Goal: Task Accomplishment & Management: Complete application form

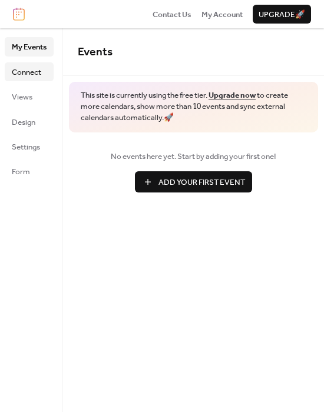
click at [31, 74] on span "Connect" at bounding box center [26, 73] width 29 height 12
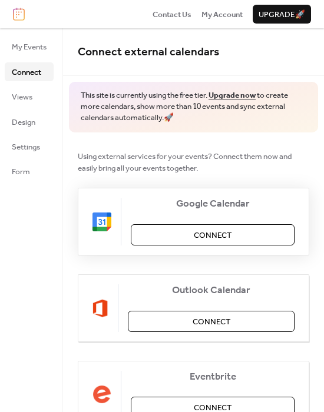
click at [171, 233] on button "Connect" at bounding box center [213, 234] width 164 height 21
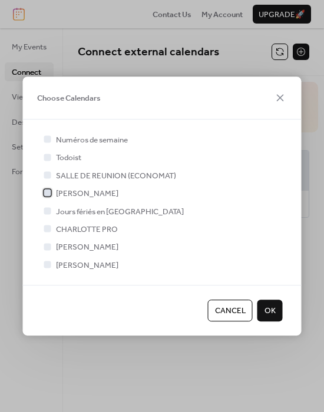
click at [77, 191] on span "[PERSON_NAME]" at bounding box center [87, 194] width 62 height 12
click at [267, 313] on span "OK" at bounding box center [269, 311] width 11 height 12
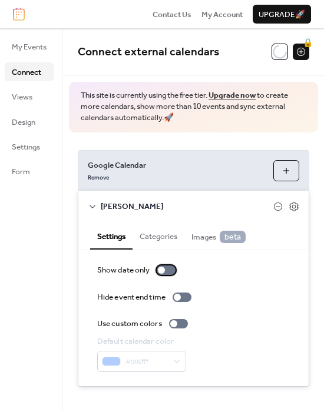
click at [163, 272] on div at bounding box center [161, 270] width 7 height 7
click at [168, 270] on div at bounding box center [166, 270] width 19 height 9
click at [177, 324] on div at bounding box center [173, 323] width 7 height 7
click at [177, 324] on div at bounding box center [178, 323] width 19 height 9
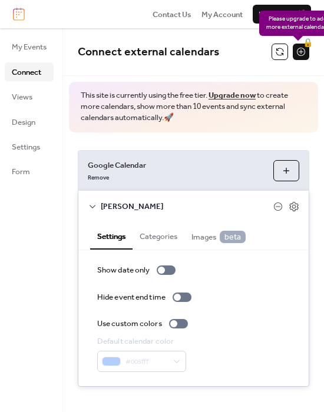
click at [293, 53] on div "🔒" at bounding box center [301, 52] width 16 height 16
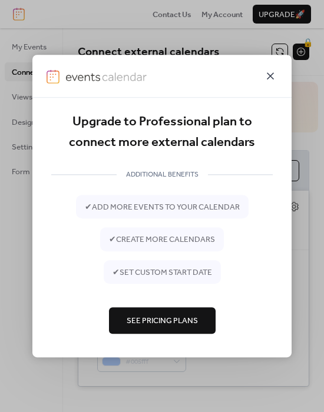
click at [274, 75] on icon at bounding box center [270, 76] width 14 height 14
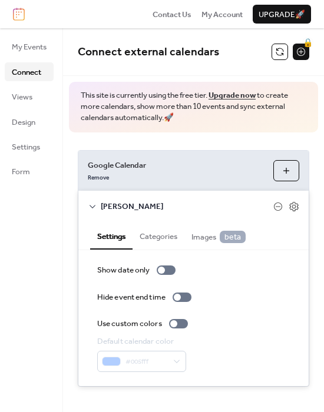
click at [279, 167] on button "Choose Calendars" at bounding box center [286, 170] width 26 height 21
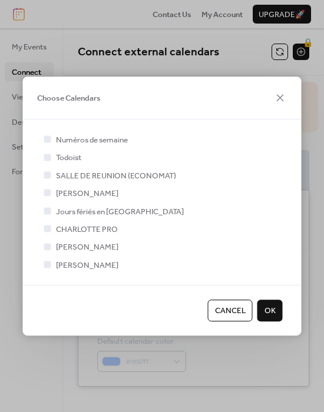
click at [276, 314] on button "OK" at bounding box center [269, 310] width 25 height 21
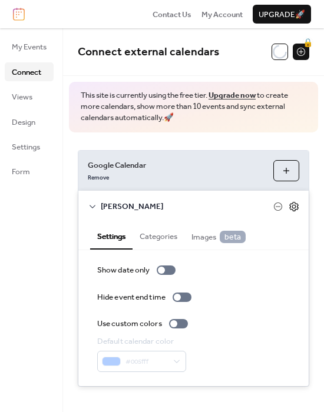
click at [291, 205] on icon at bounding box center [294, 206] width 11 height 11
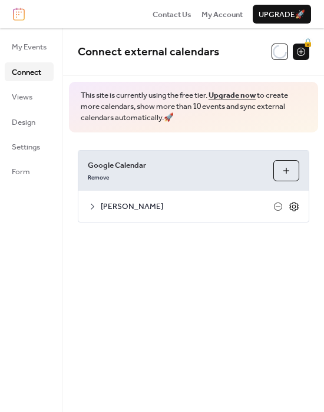
click at [294, 207] on icon at bounding box center [294, 206] width 11 height 11
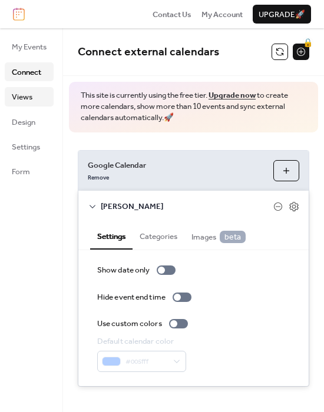
click at [33, 92] on link "Views" at bounding box center [29, 96] width 49 height 19
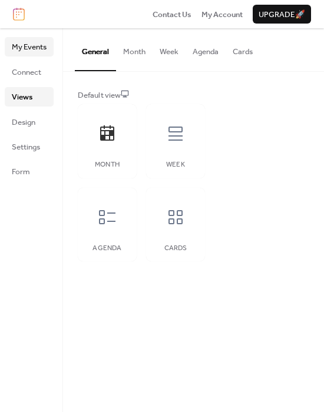
click at [32, 47] on span "My Events" at bounding box center [29, 47] width 35 height 12
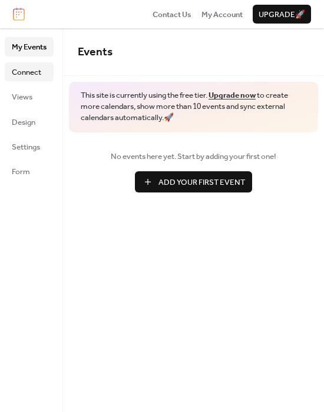
click at [32, 67] on span "Connect" at bounding box center [26, 73] width 29 height 12
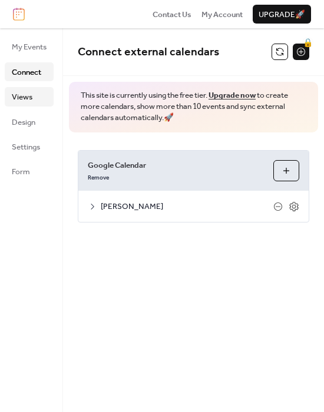
click at [32, 94] on link "Views" at bounding box center [29, 96] width 49 height 19
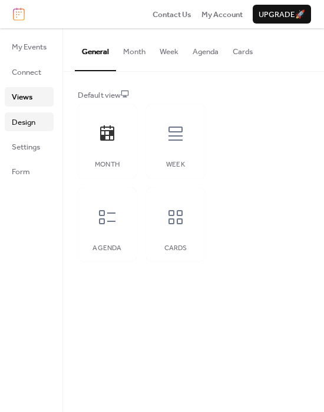
click at [36, 120] on link "Design" at bounding box center [29, 122] width 49 height 19
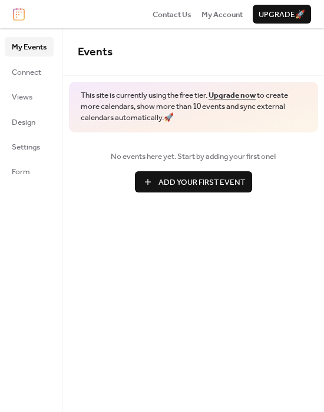
click at [225, 183] on span "Add Your First Event" at bounding box center [201, 183] width 87 height 12
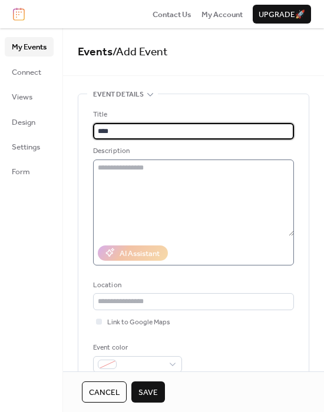
type input "****"
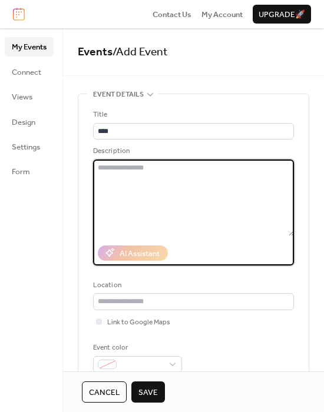
click at [206, 179] on textarea at bounding box center [193, 198] width 201 height 77
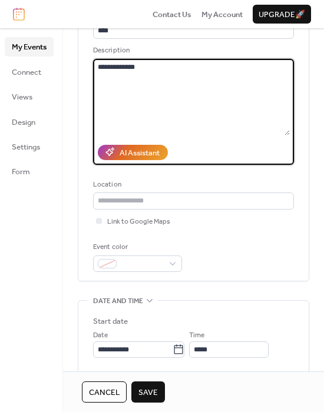
scroll to position [108, 0]
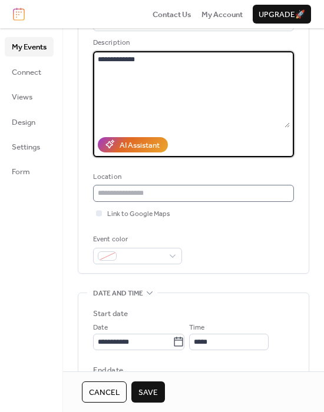
type textarea "**********"
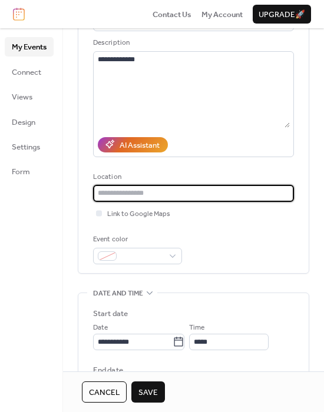
click at [145, 196] on input "text" at bounding box center [193, 193] width 201 height 16
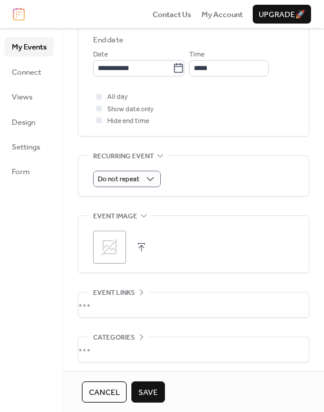
scroll to position [487, 0]
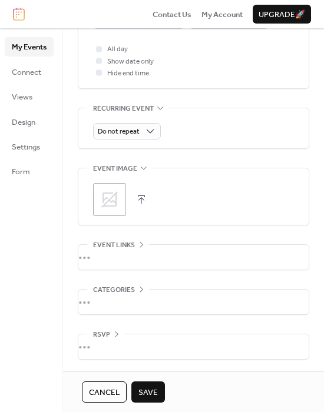
type input "*******"
click at [154, 391] on span "Save" at bounding box center [147, 393] width 19 height 12
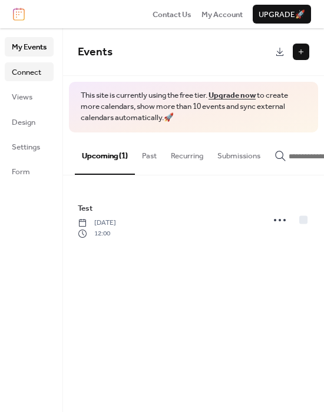
click at [35, 74] on span "Connect" at bounding box center [26, 73] width 29 height 12
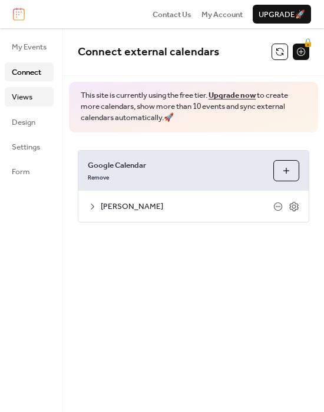
click at [38, 97] on link "Views" at bounding box center [29, 96] width 49 height 19
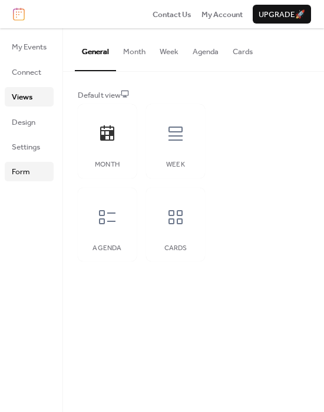
click at [38, 178] on link "Form" at bounding box center [29, 171] width 49 height 19
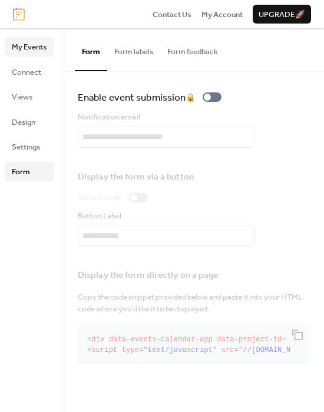
click at [30, 117] on span "Design" at bounding box center [24, 123] width 24 height 12
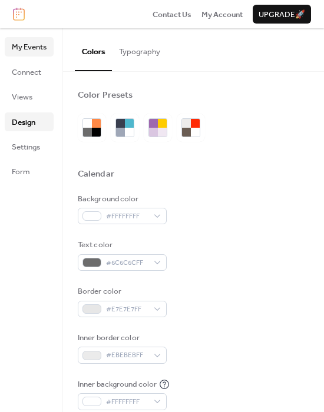
click at [22, 51] on span "My Events" at bounding box center [29, 47] width 35 height 12
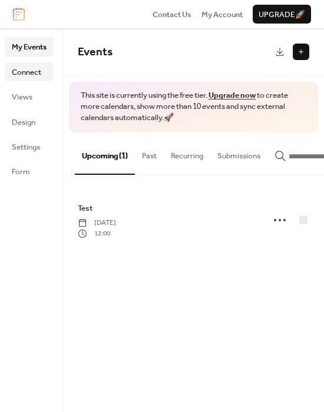
click at [26, 75] on span "Connect" at bounding box center [26, 73] width 29 height 12
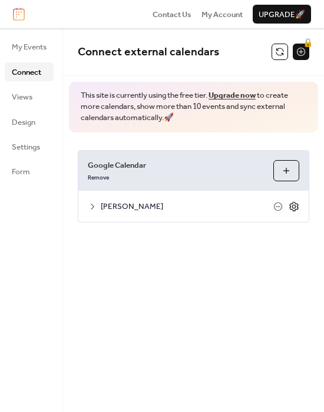
click at [290, 207] on icon at bounding box center [293, 206] width 9 height 9
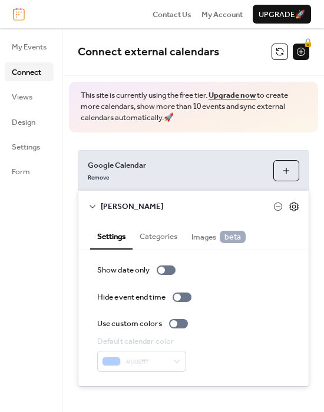
click at [290, 206] on icon at bounding box center [294, 206] width 11 height 11
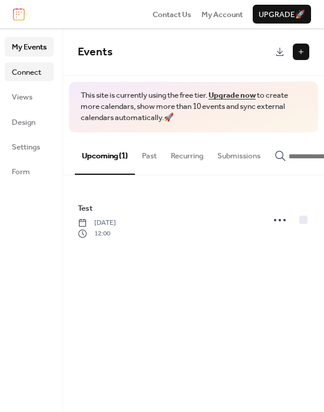
click at [25, 72] on span "Connect" at bounding box center [26, 73] width 29 height 12
